Goal: Information Seeking & Learning: Learn about a topic

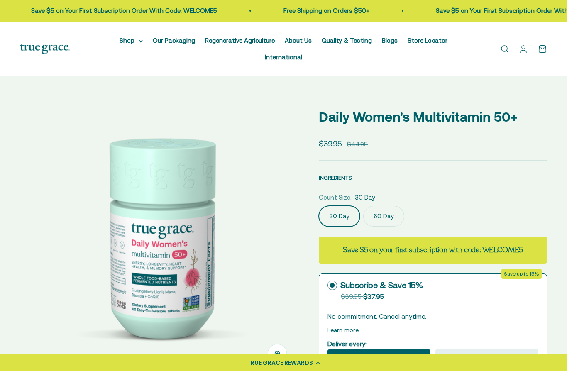
select select "3"
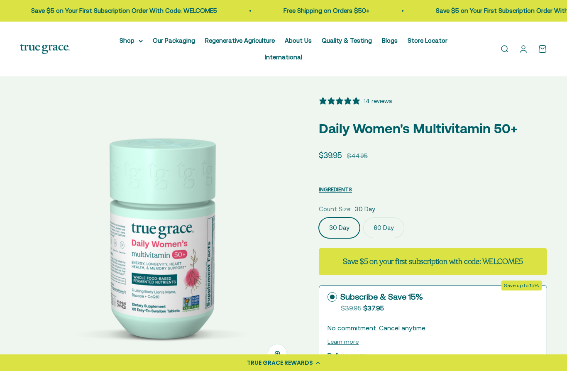
click at [134, 44] on summary "Shop" at bounding box center [131, 41] width 23 height 10
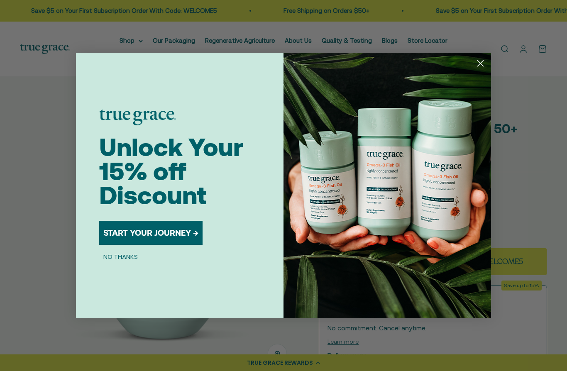
click at [481, 63] on icon "Close dialog" at bounding box center [481, 64] width 6 height 6
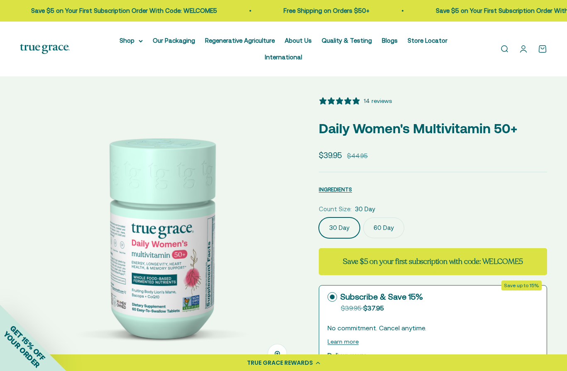
click at [126, 41] on summary "Shop" at bounding box center [131, 41] width 23 height 10
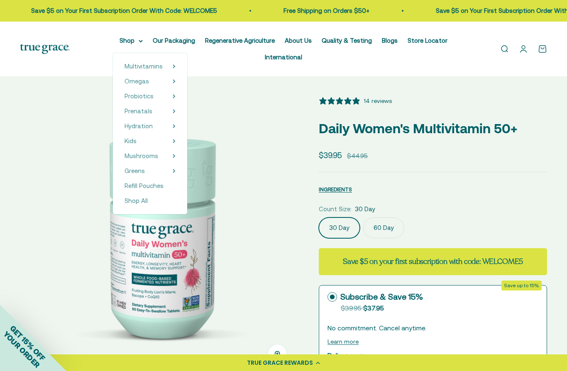
click at [132, 204] on span "Shop All" at bounding box center [136, 200] width 23 height 7
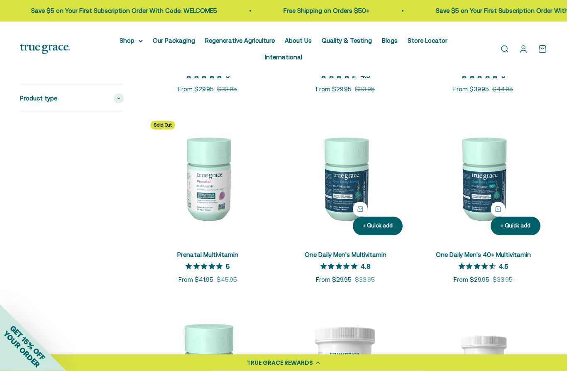
scroll to position [321, 0]
click at [351, 194] on img at bounding box center [346, 178] width 128 height 128
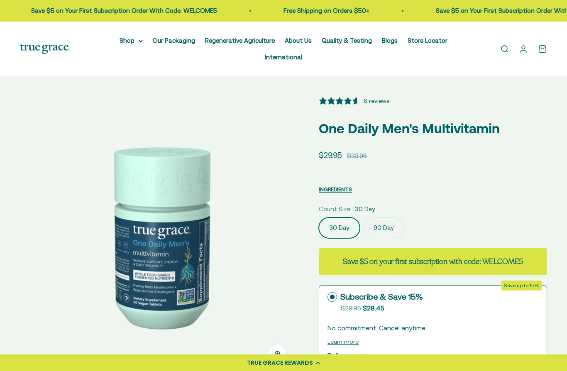
select select "3"
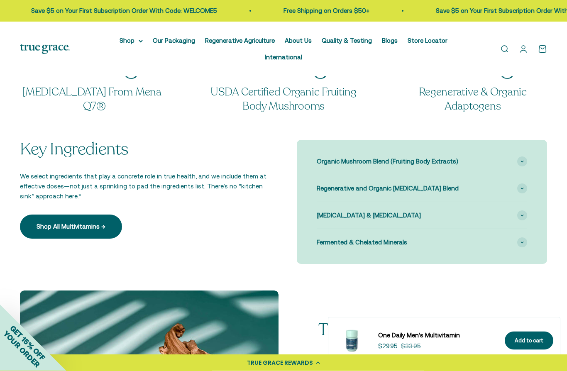
scroll to position [715, 0]
click at [523, 157] on span at bounding box center [522, 162] width 10 height 10
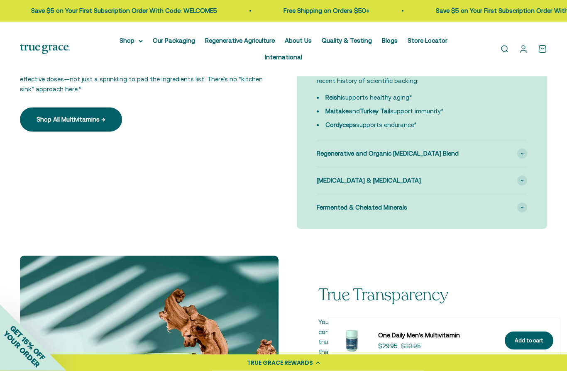
scroll to position [822, 0]
click at [523, 149] on span at bounding box center [522, 154] width 10 height 10
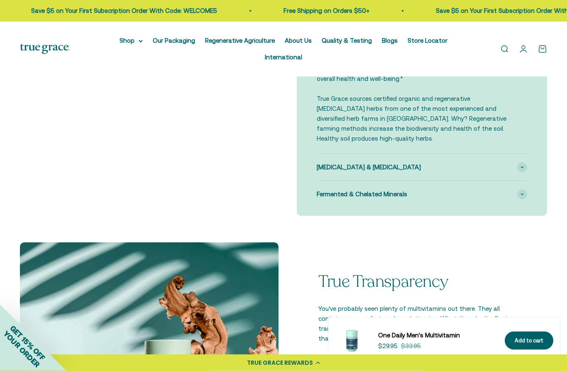
scroll to position [934, 0]
click at [524, 189] on span at bounding box center [522, 194] width 10 height 10
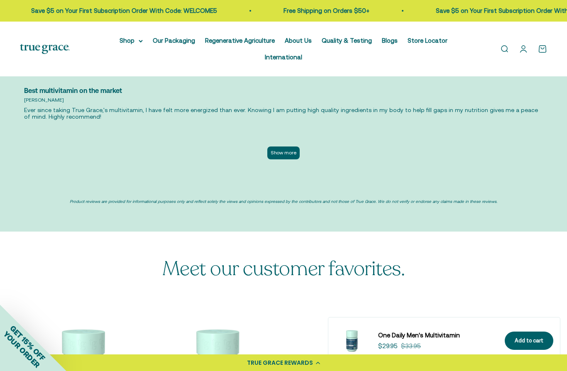
scroll to position [2172, 0]
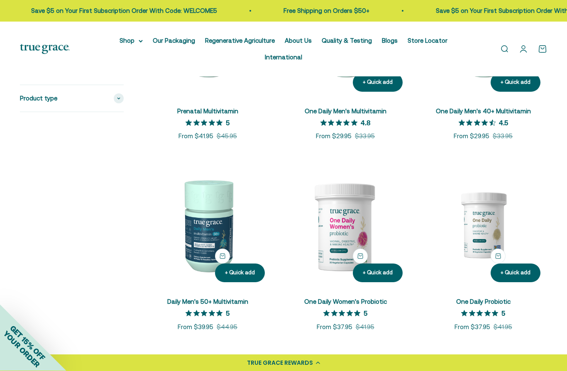
scroll to position [465, 0]
click at [200, 240] on img at bounding box center [208, 225] width 128 height 128
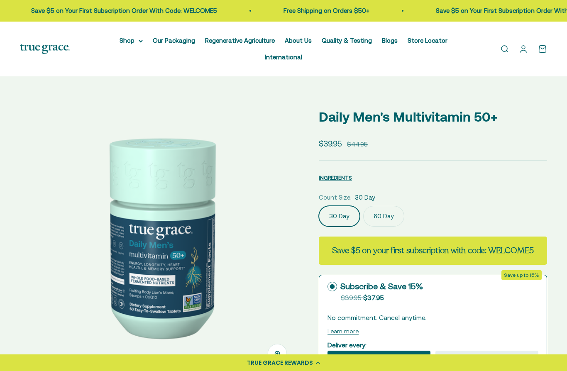
select select "3"
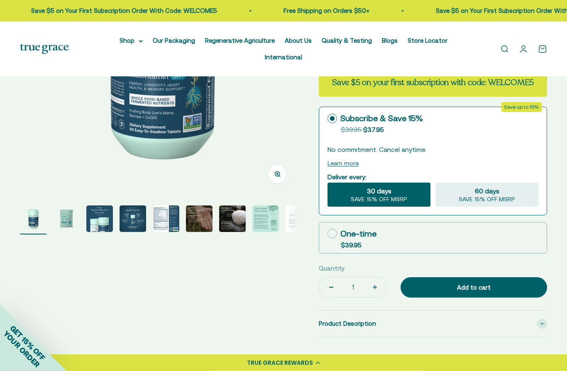
click at [160, 222] on img "Go to item 5" at bounding box center [166, 219] width 27 height 27
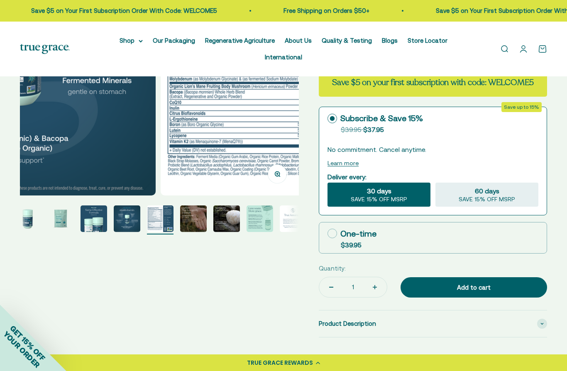
scroll to position [0, 1136]
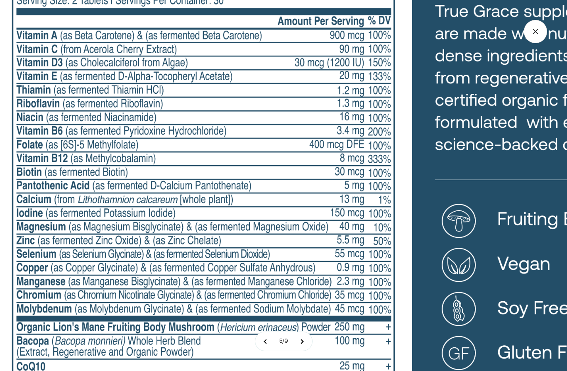
click at [17, 300] on img at bounding box center [336, 253] width 683 height 683
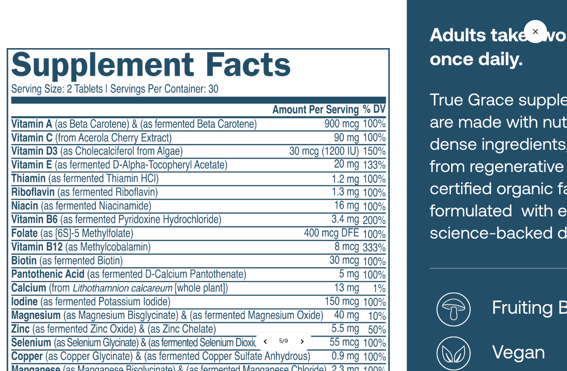
click at [535, 31] on icon "Close gallery" at bounding box center [535, 31] width 5 height 5
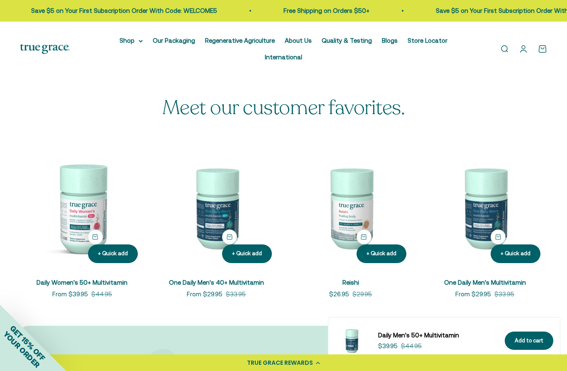
scroll to position [2062, 0]
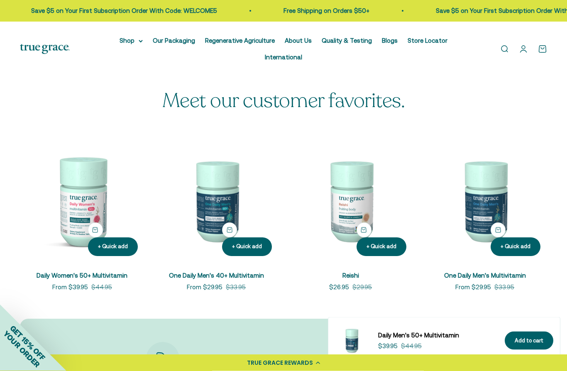
click at [215, 220] on img at bounding box center [216, 201] width 125 height 125
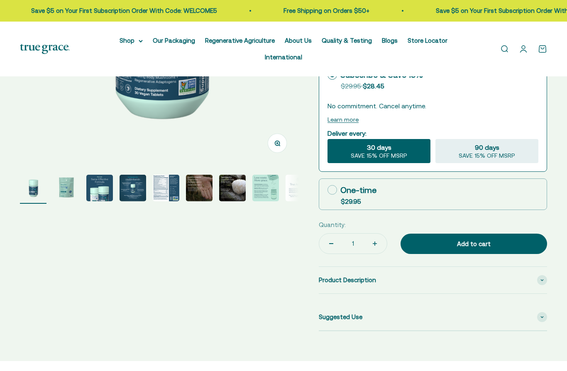
select select "3"
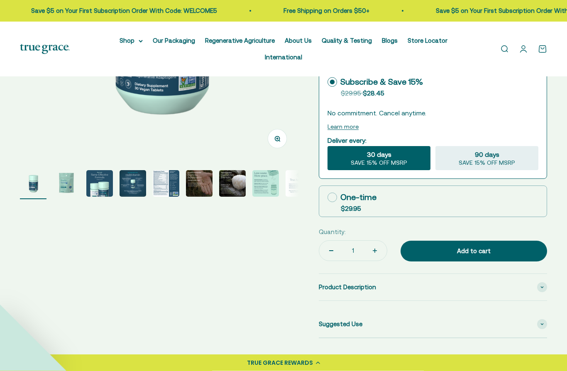
scroll to position [216, 0]
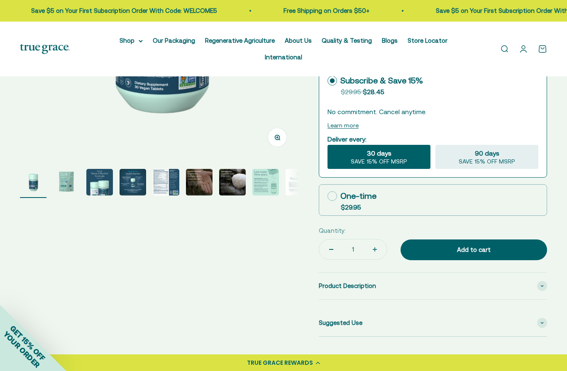
click at [164, 183] on img "Go to item 5" at bounding box center [166, 182] width 27 height 27
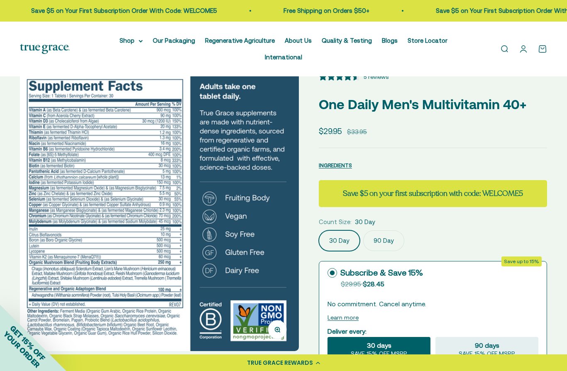
scroll to position [27, 0]
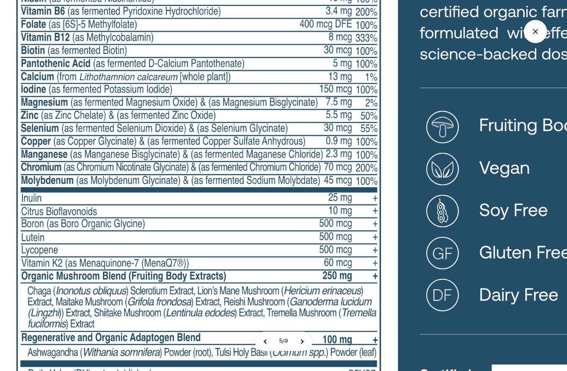
click at [37, 244] on img at bounding box center [326, 158] width 652 height 652
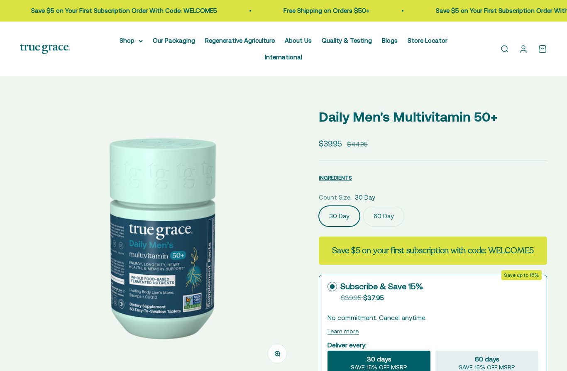
select select "3"
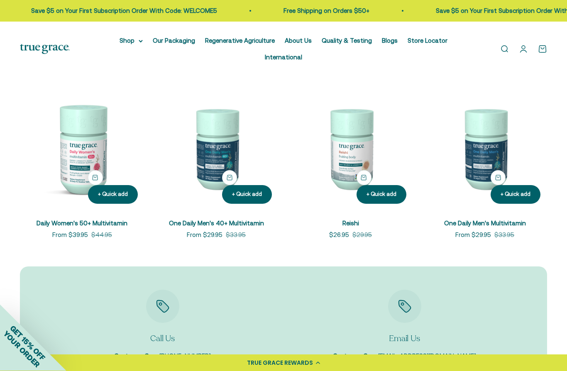
scroll to position [2105, 0]
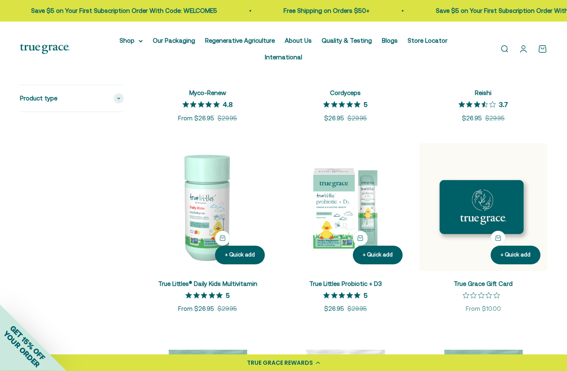
scroll to position [1055, 0]
click at [206, 223] on img at bounding box center [208, 207] width 128 height 128
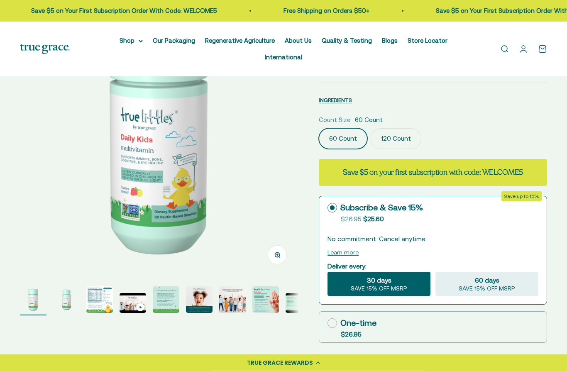
select select "3"
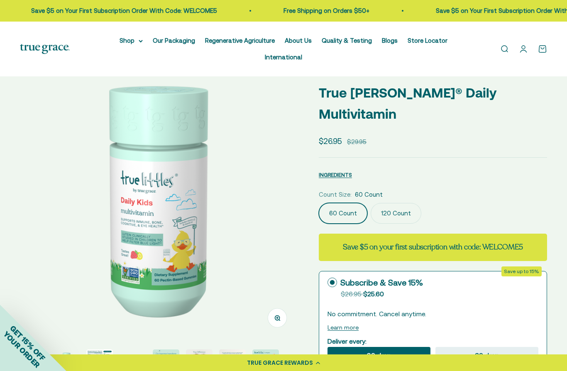
scroll to position [36, 0]
click at [340, 172] on span "INGREDIENTS" at bounding box center [335, 175] width 33 height 6
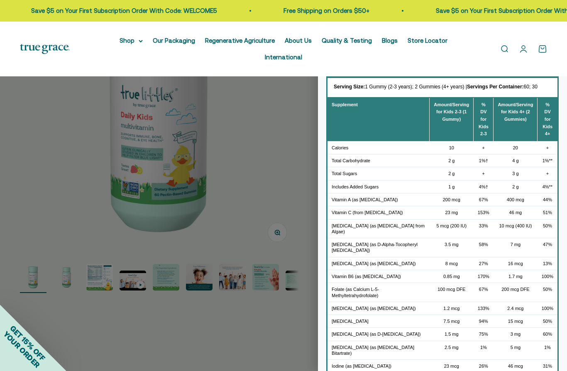
scroll to position [0, 0]
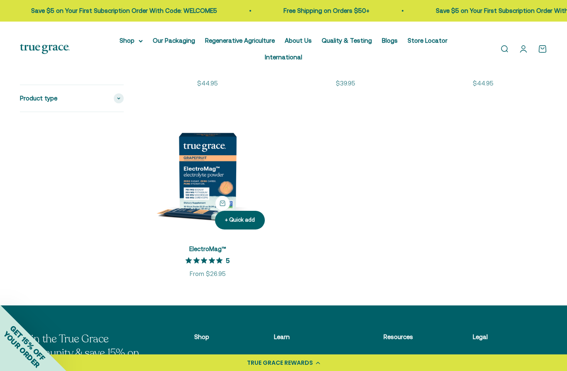
scroll to position [1471, 0]
click at [199, 179] on img at bounding box center [208, 173] width 128 height 128
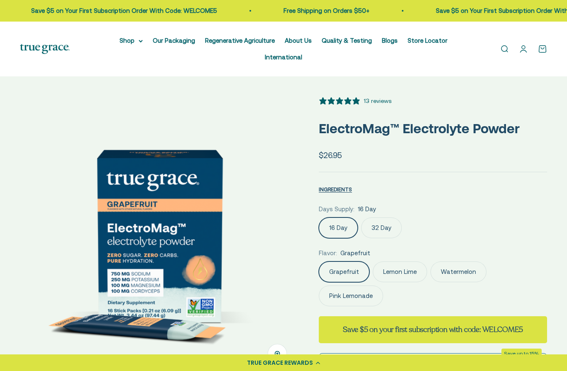
select select "3"
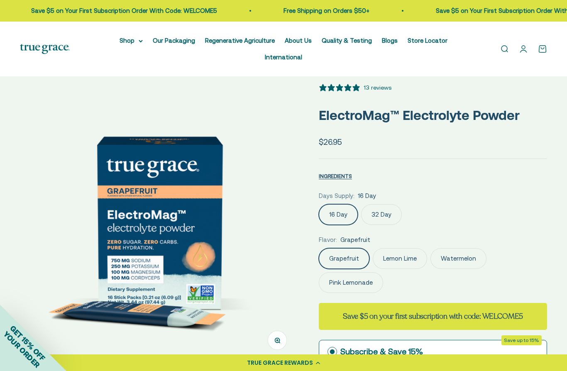
scroll to position [23, 0]
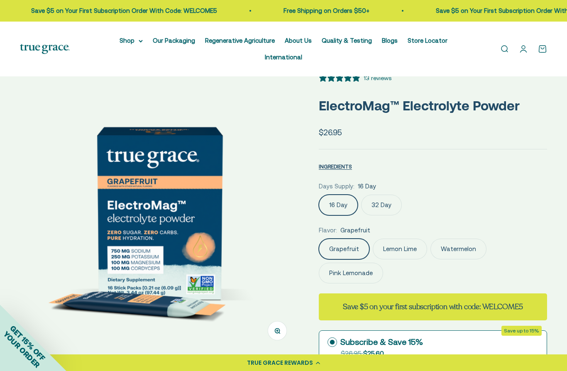
click at [340, 168] on span "INGREDIENTS" at bounding box center [335, 167] width 33 height 6
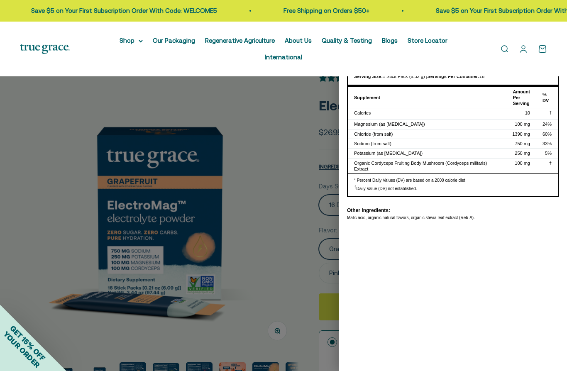
click at [499, 215] on div "Malic acid, organic natural flavors, organic stevia leaf extract (Reb-A)." at bounding box center [453, 218] width 212 height 6
click at [64, 169] on div at bounding box center [283, 185] width 567 height 371
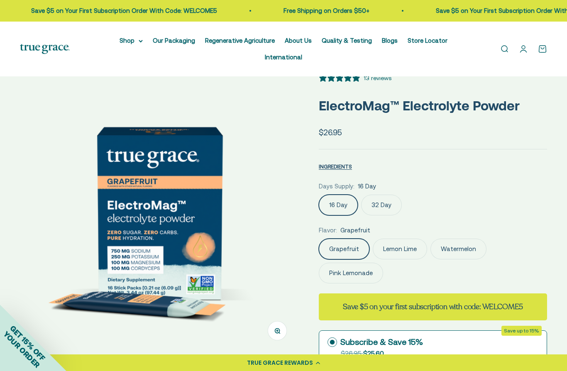
click at [131, 196] on img at bounding box center [159, 213] width 279 height 279
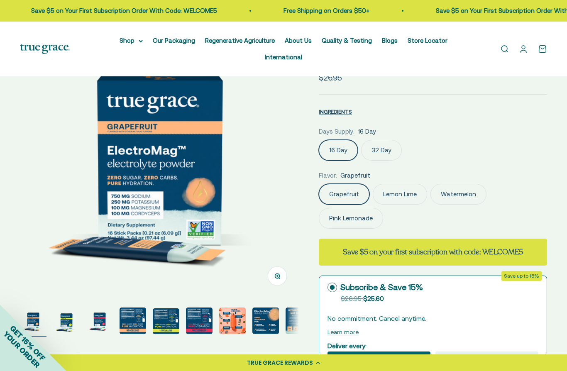
scroll to position [77, 0]
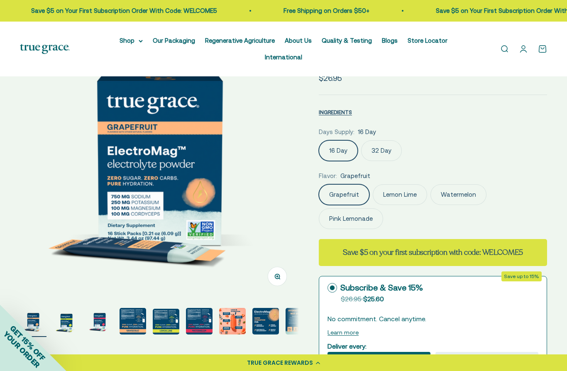
click at [464, 199] on label "Watermelon" at bounding box center [459, 194] width 56 height 21
click at [319, 184] on input "Watermelon" at bounding box center [319, 184] width 0 height 0
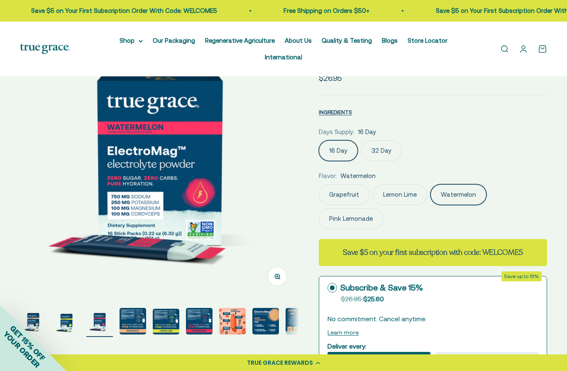
click at [403, 198] on label "Lemon Lime" at bounding box center [400, 194] width 54 height 21
click at [319, 184] on input "Lemon Lime" at bounding box center [319, 184] width 0 height 0
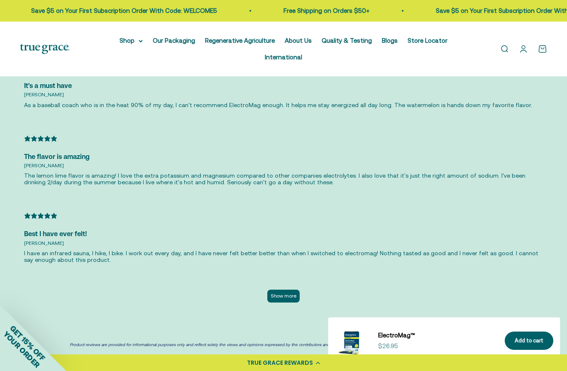
scroll to position [1963, 0]
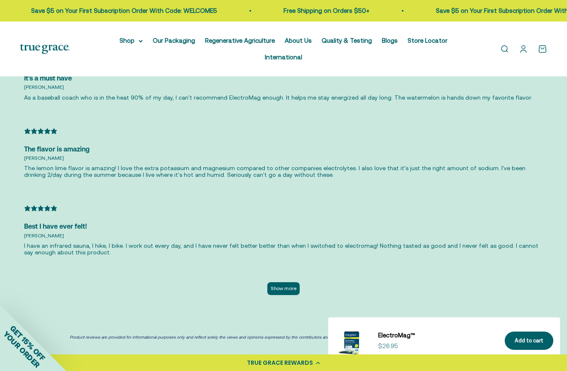
click at [275, 295] on button "Show more" at bounding box center [283, 288] width 32 height 13
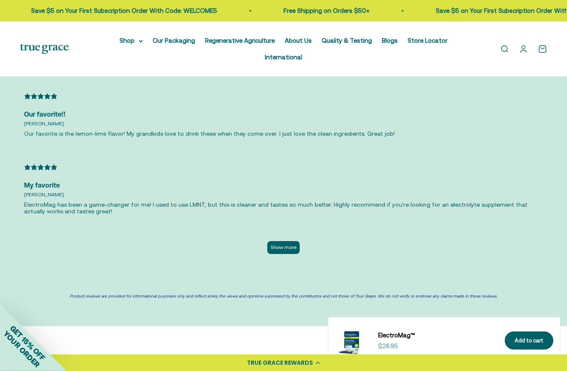
scroll to position [2379, 0]
click at [291, 254] on button "Show more" at bounding box center [283, 247] width 32 height 13
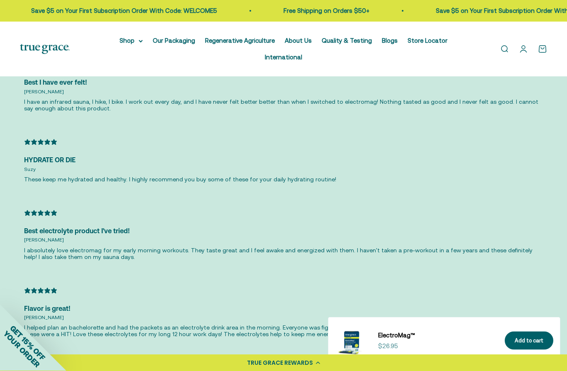
scroll to position [2092, 0]
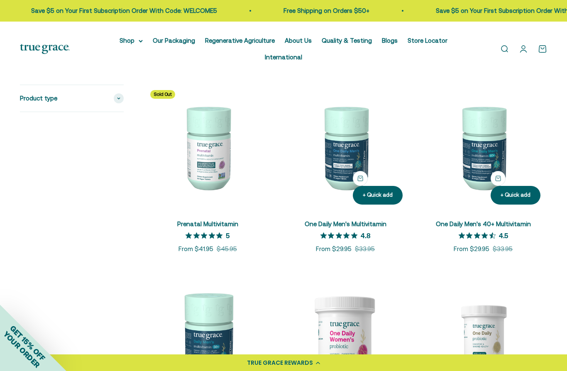
scroll to position [350, 0]
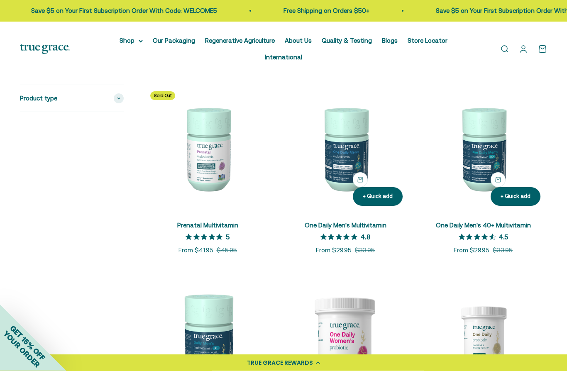
click at [202, 163] on img at bounding box center [208, 149] width 128 height 128
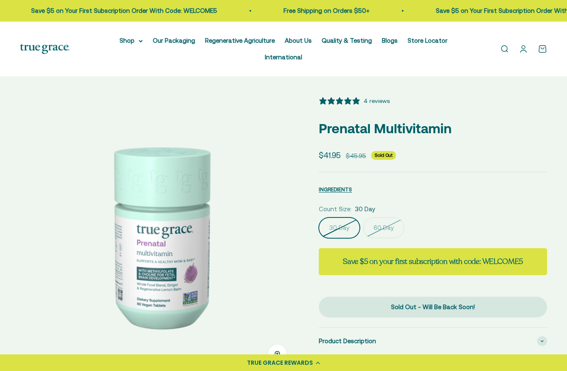
select select "3"
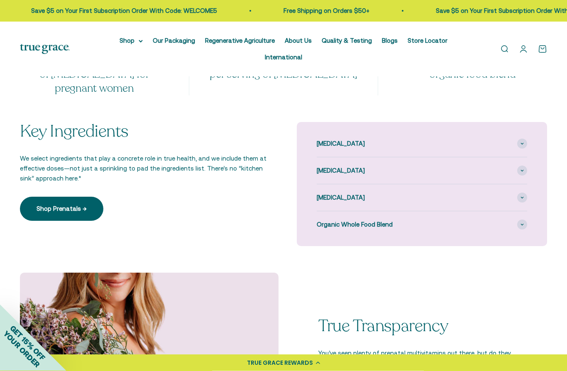
scroll to position [571, 0]
click at [47, 208] on link "Shop Prenatals →" at bounding box center [61, 209] width 83 height 24
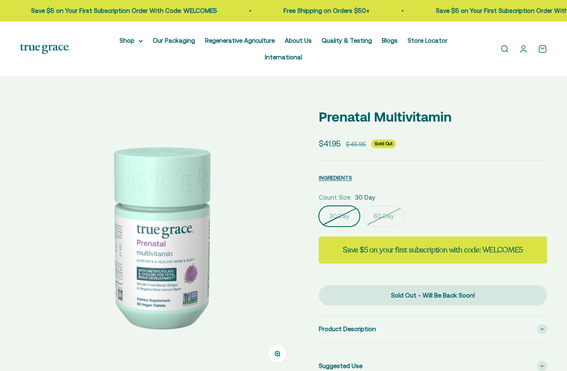
select select "3"
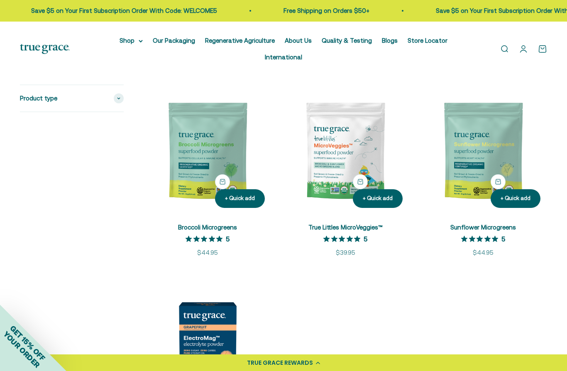
scroll to position [1302, 0]
click at [359, 158] on img at bounding box center [346, 151] width 128 height 128
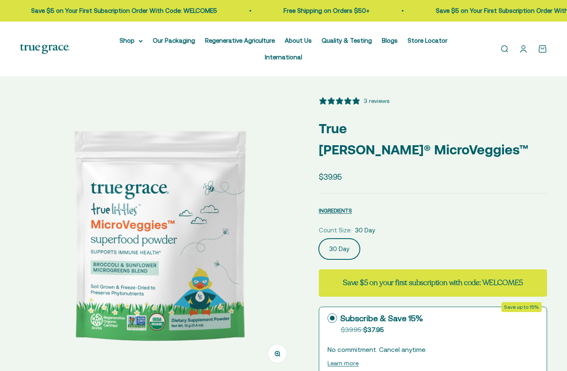
select select "3"
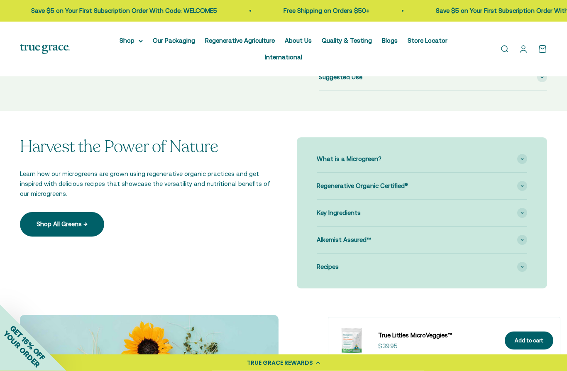
scroll to position [484, 0]
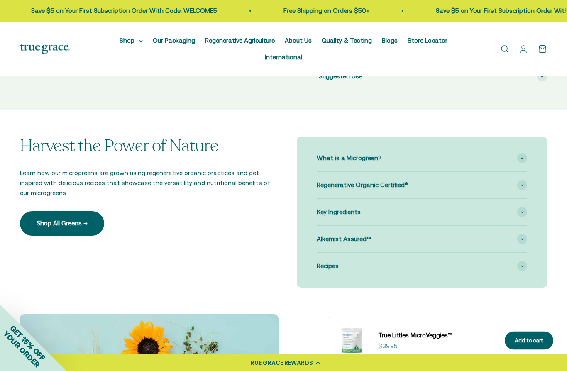
click at [524, 154] on span at bounding box center [522, 159] width 10 height 10
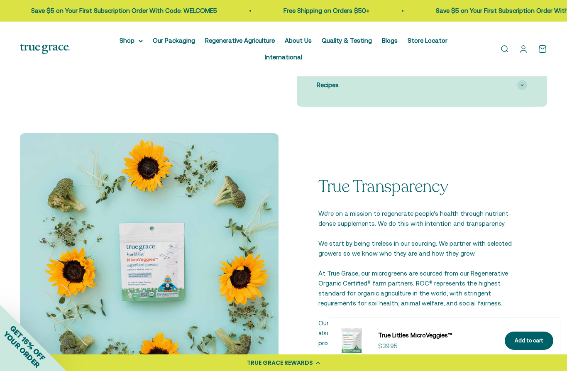
scroll to position [751, 0]
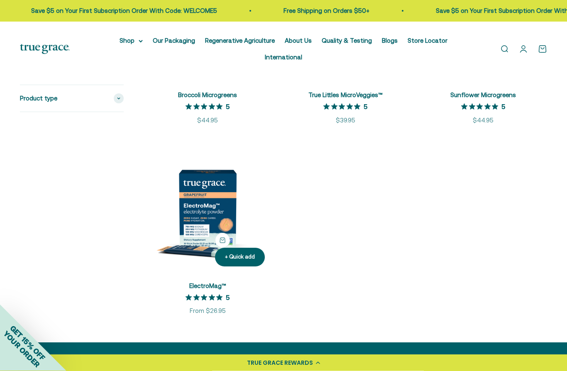
scroll to position [1437, 0]
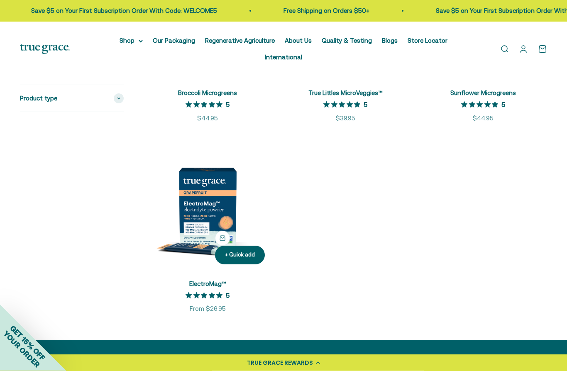
click at [192, 218] on img at bounding box center [208, 208] width 128 height 128
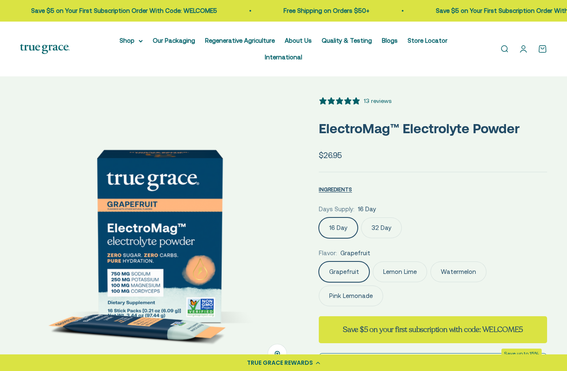
select select "3"
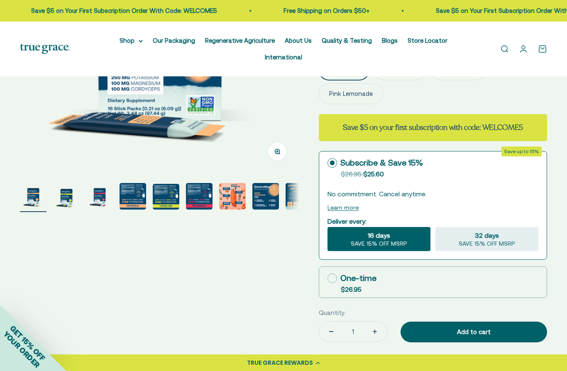
scroll to position [202, 0]
click at [203, 201] on img "Go to item 6" at bounding box center [199, 197] width 27 height 27
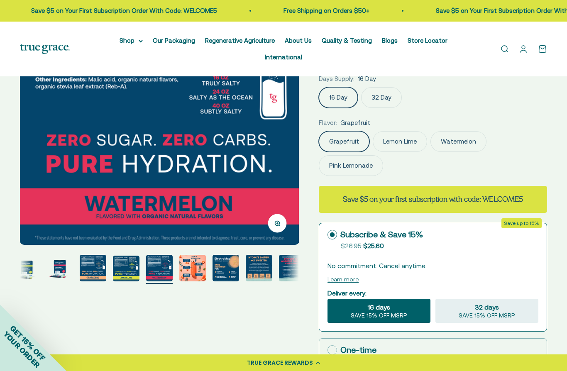
scroll to position [130, 0]
click at [195, 269] on img "Go to item 7" at bounding box center [192, 268] width 27 height 27
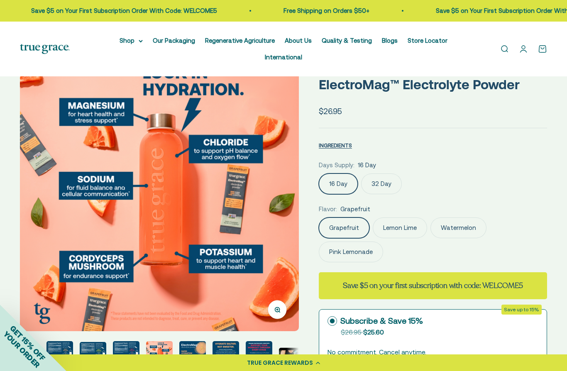
scroll to position [43, 0]
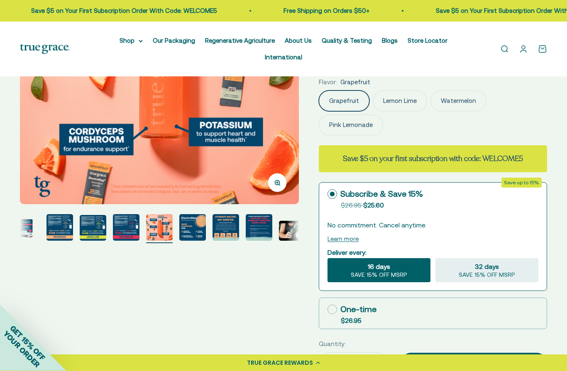
click at [196, 226] on img "Go to item 8" at bounding box center [192, 228] width 27 height 27
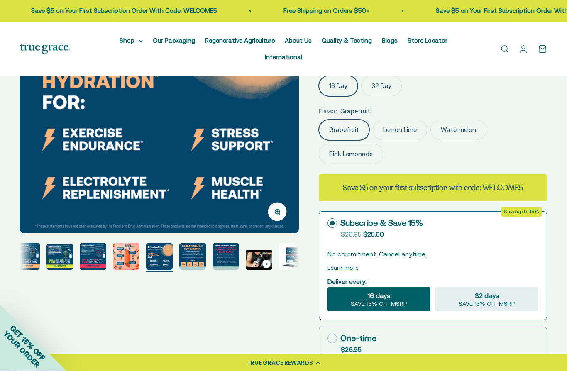
scroll to position [142, 0]
click at [192, 256] on img "Go to item 9" at bounding box center [192, 256] width 27 height 27
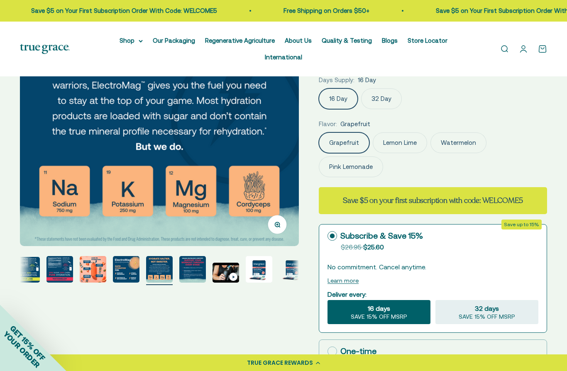
scroll to position [129, 0]
click at [197, 271] on img "Go to item 10" at bounding box center [192, 270] width 27 height 27
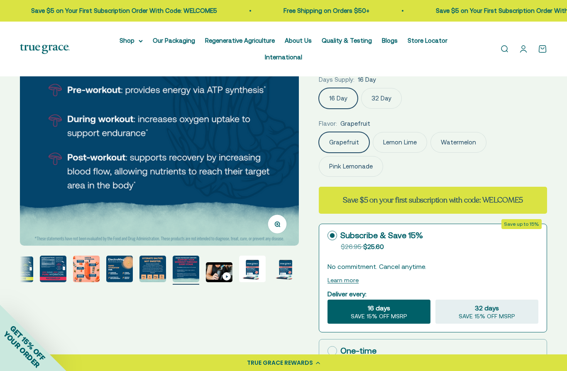
scroll to position [129, 0]
click at [223, 273] on img "Go to item 11" at bounding box center [219, 273] width 27 height 20
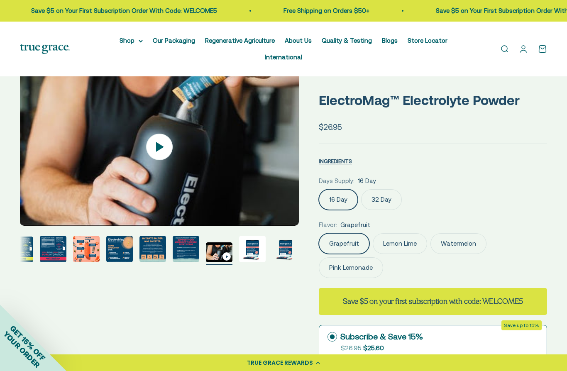
scroll to position [0, 0]
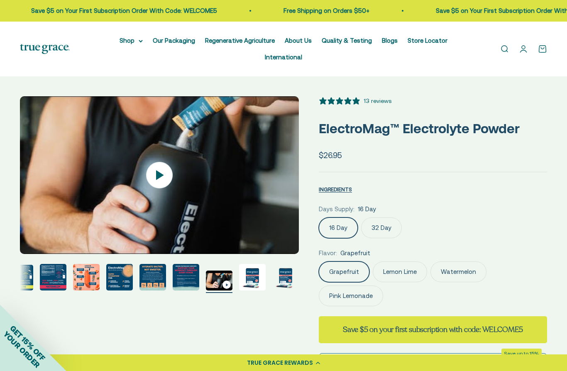
click at [157, 176] on icon at bounding box center [159, 175] width 7 height 10
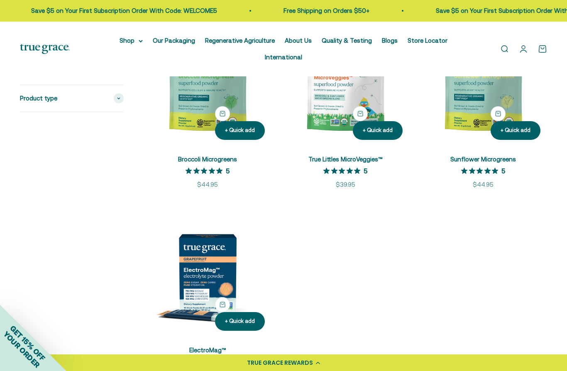
scroll to position [1370, 0]
